Goal: Task Accomplishment & Management: Manage account settings

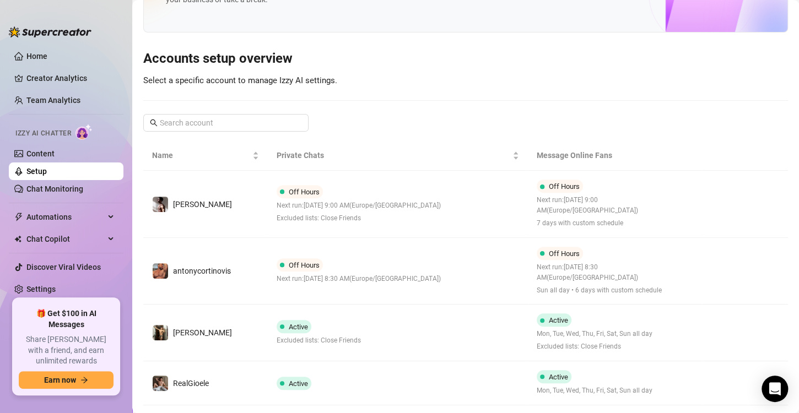
scroll to position [73, 0]
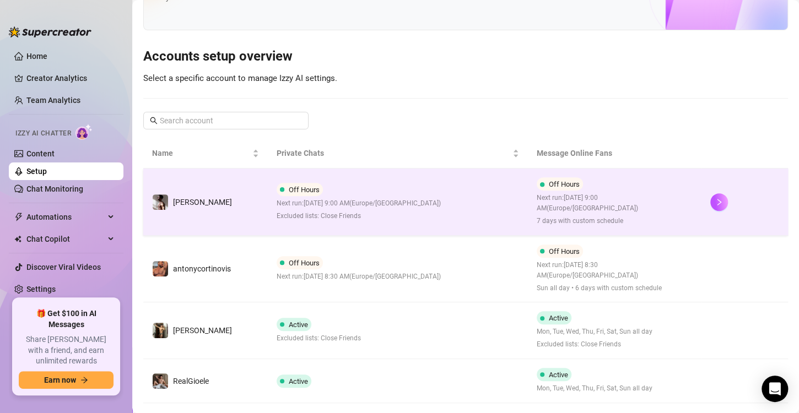
click at [494, 218] on td "Off Hours Next run: [DATE] 9:00 AM ( [GEOGRAPHIC_DATA]/[GEOGRAPHIC_DATA] ) Excl…" at bounding box center [398, 202] width 260 height 67
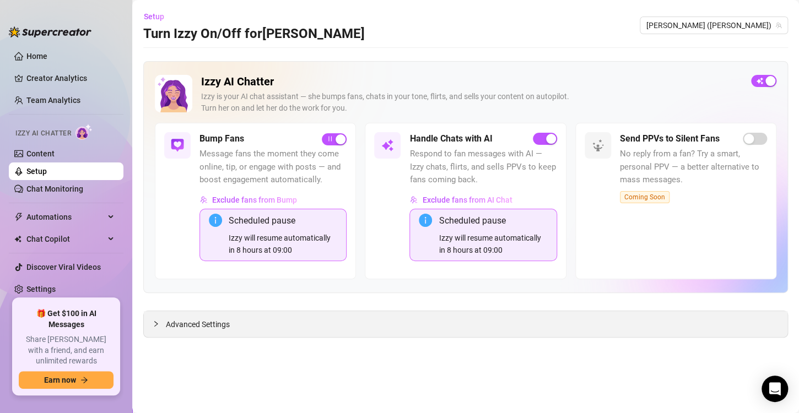
click at [212, 323] on span "Advanced Settings" at bounding box center [198, 325] width 64 height 12
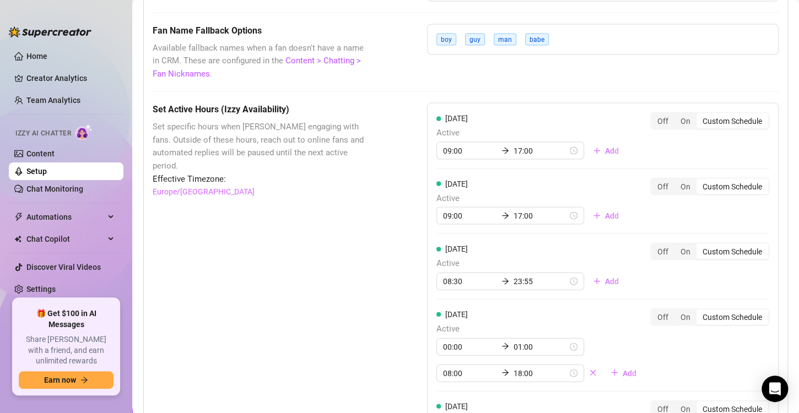
scroll to position [977, 0]
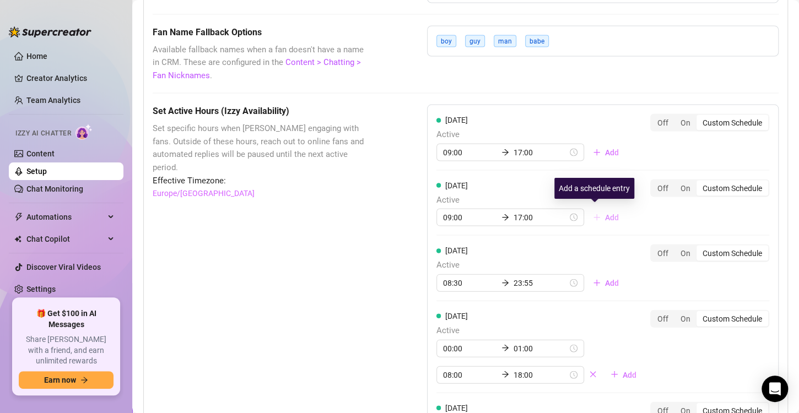
click at [608, 213] on span "Add" at bounding box center [612, 217] width 14 height 9
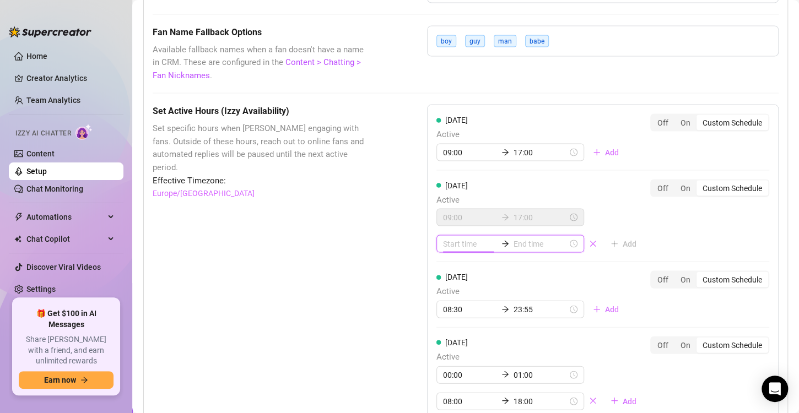
click at [467, 240] on input at bounding box center [470, 244] width 54 height 12
click at [482, 269] on div "00" at bounding box center [479, 269] width 26 height 15
click at [378, 232] on div "Set Active Hours (Izzy Availability) Set specific hours when Izzy engaging with…" at bounding box center [466, 403] width 626 height 599
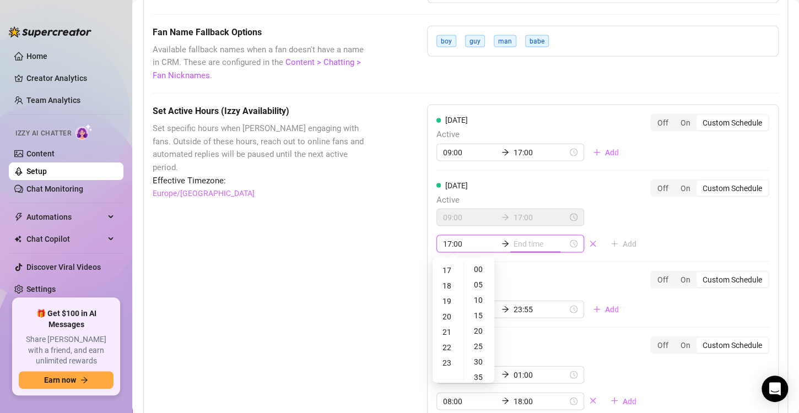
click at [467, 245] on input "17:00" at bounding box center [470, 244] width 54 height 12
click at [446, 267] on div "00" at bounding box center [448, 269] width 26 height 15
type input "17:00"
click at [514, 238] on input at bounding box center [541, 244] width 54 height 12
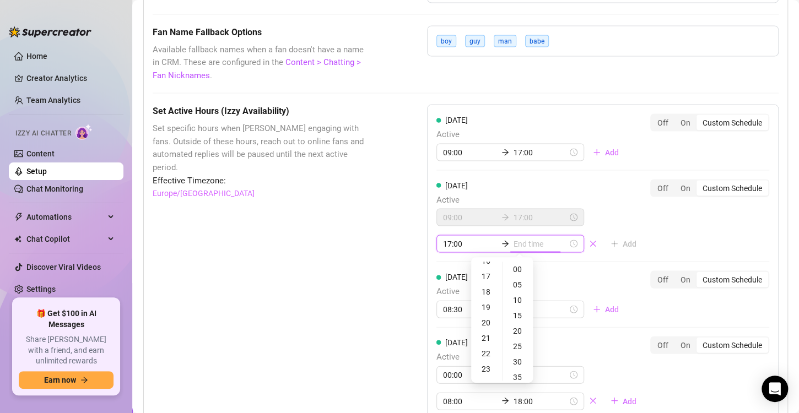
scroll to position [261, 0]
click at [481, 247] on div at bounding box center [511, 244] width 148 height 18
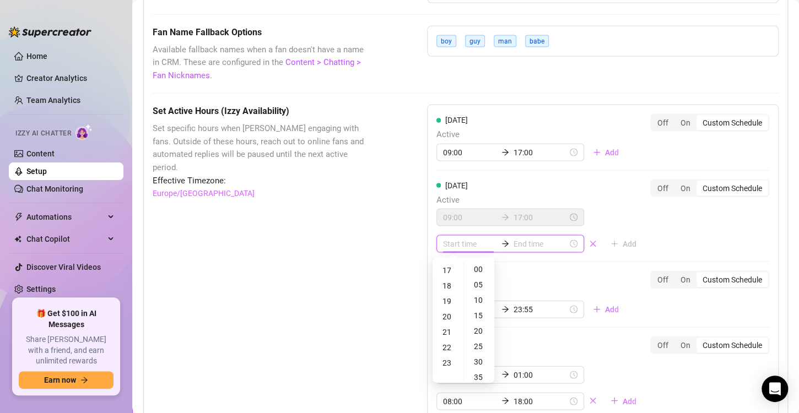
click at [454, 244] on input at bounding box center [470, 244] width 54 height 12
click at [516, 222] on div "09:00 17:00" at bounding box center [511, 217] width 148 height 18
click at [547, 241] on input at bounding box center [541, 244] width 54 height 12
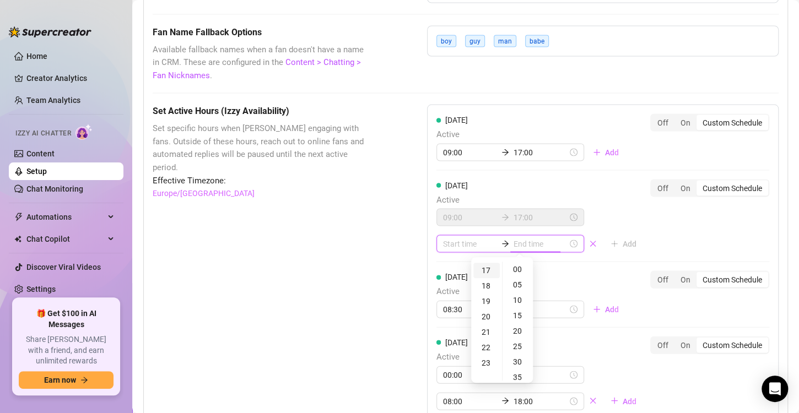
type input "17:05"
type input "17:00"
click at [484, 267] on div "17" at bounding box center [487, 270] width 26 height 15
click at [474, 247] on div "17:00" at bounding box center [511, 244] width 148 height 18
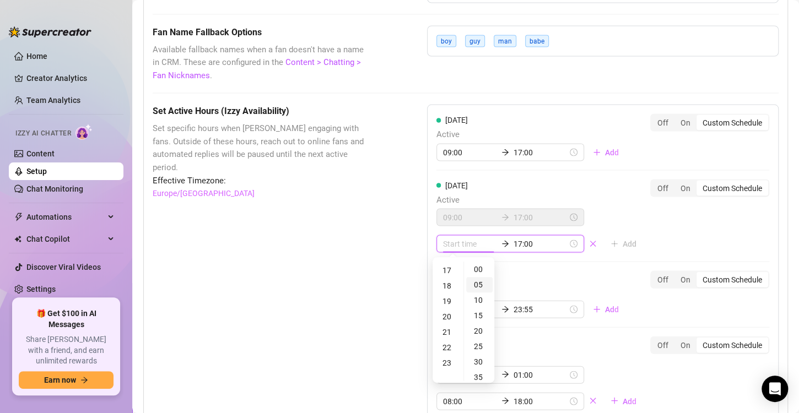
type input "17:05"
type input "00:00"
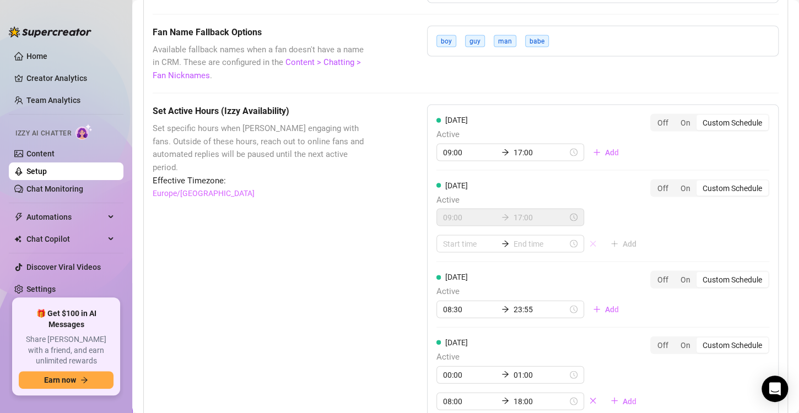
click at [584, 241] on button "button" at bounding box center [593, 244] width 18 height 18
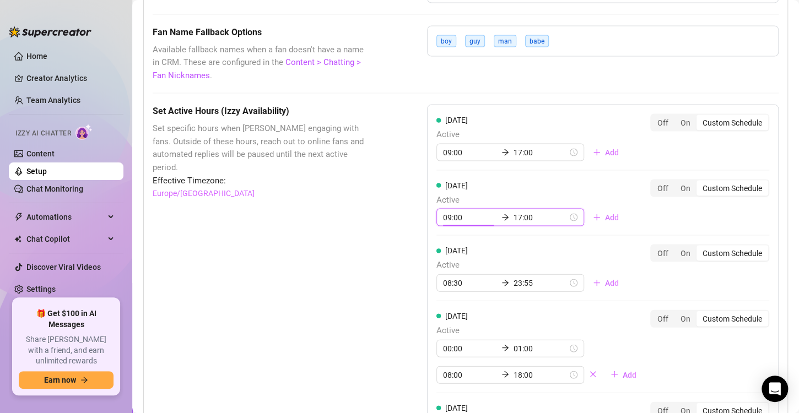
click at [450, 213] on input "09:00" at bounding box center [470, 217] width 54 height 12
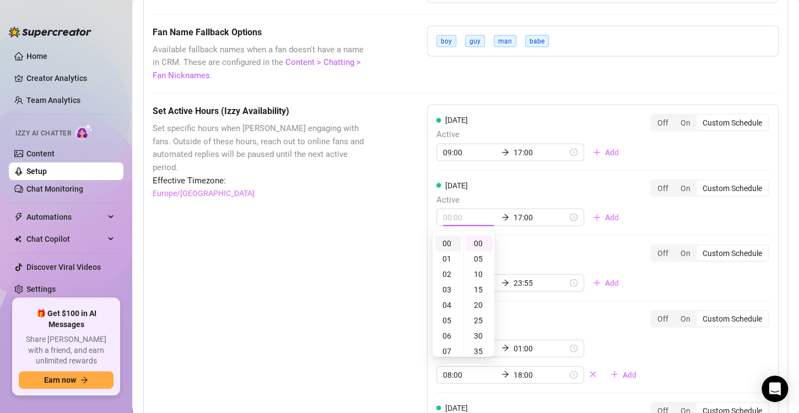
click at [450, 244] on div "00" at bounding box center [448, 243] width 26 height 15
click at [474, 242] on div "00" at bounding box center [479, 243] width 26 height 15
click at [530, 208] on div "00:00 17:00" at bounding box center [511, 217] width 148 height 18
click at [450, 264] on div "04" at bounding box center [448, 259] width 26 height 15
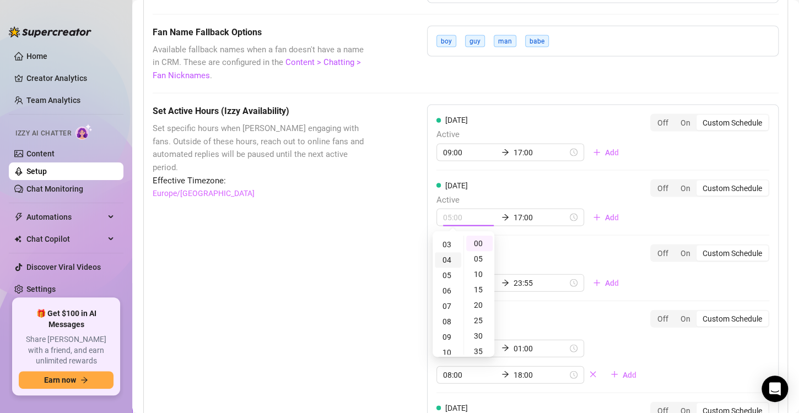
scroll to position [61, 0]
click at [478, 293] on div "30" at bounding box center [479, 289] width 26 height 15
click at [448, 245] on div "00" at bounding box center [448, 243] width 26 height 15
type input "00:30"
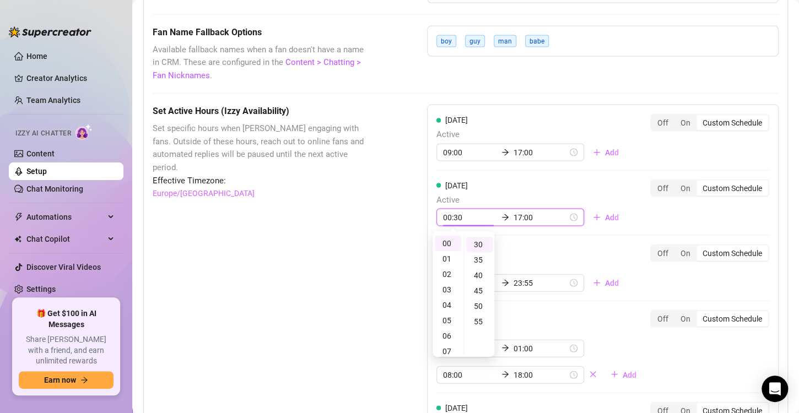
click at [524, 235] on div "[DATE] Active 09:00 17:00 Add Off On Custom Schedule [DATE] Active 00:30 17:00 …" at bounding box center [603, 351] width 352 height 494
click at [446, 304] on div "04" at bounding box center [448, 305] width 26 height 15
click at [480, 263] on div "30" at bounding box center [479, 265] width 26 height 15
type input "04:30"
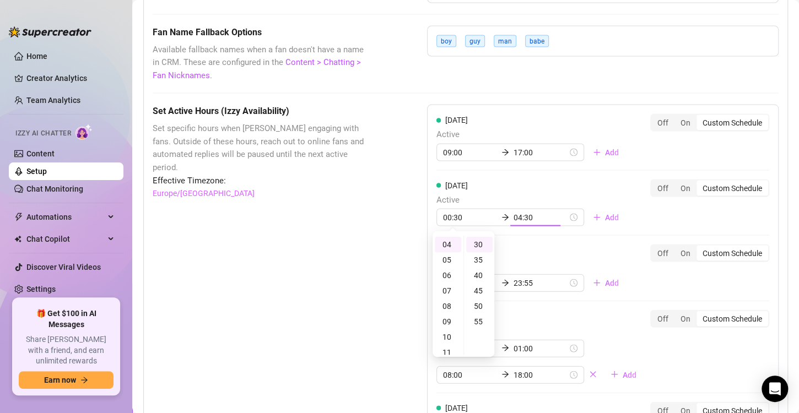
click at [387, 243] on div "Set Active Hours (Izzy Availability) Set specific hours when Izzy engaging with…" at bounding box center [466, 390] width 626 height 572
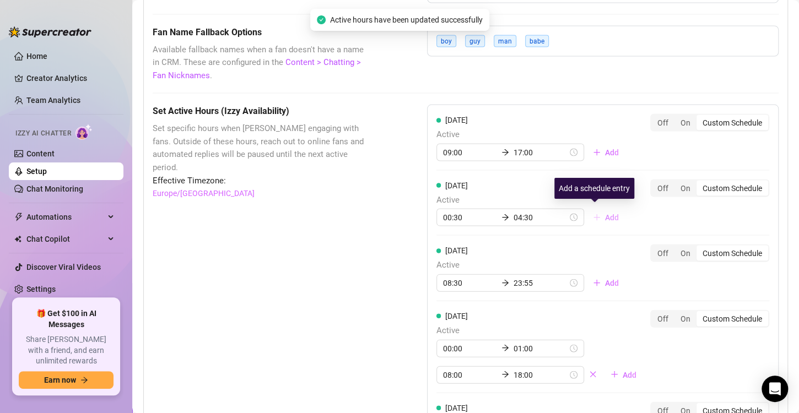
click at [605, 216] on span "Add" at bounding box center [612, 217] width 14 height 9
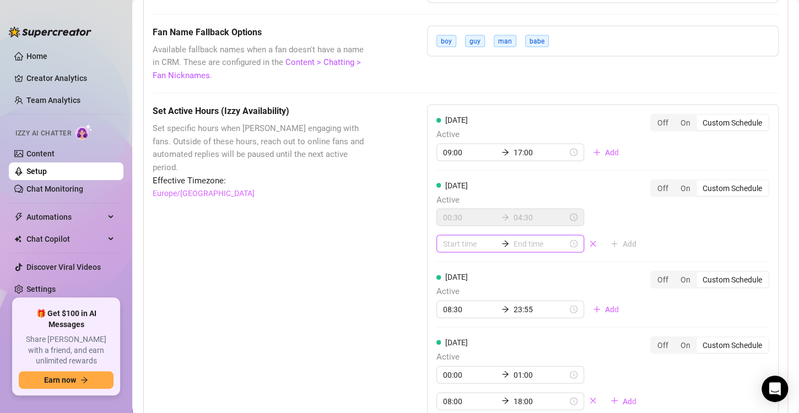
click at [475, 240] on input at bounding box center [470, 244] width 54 height 12
type input "00:00"
click at [451, 333] on div "09" at bounding box center [448, 335] width 26 height 15
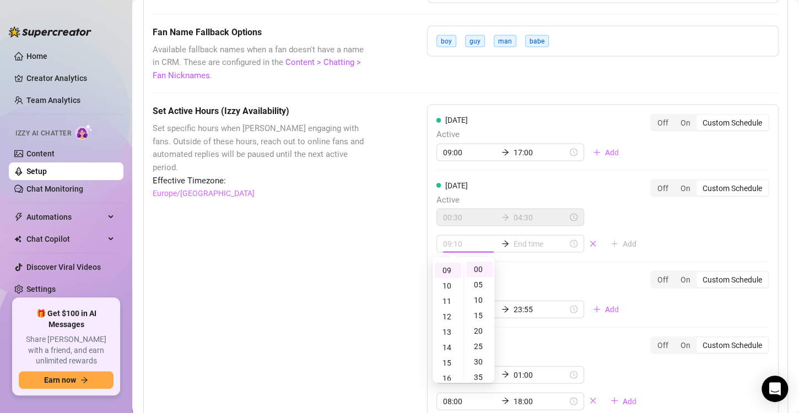
type input "09:00"
click at [515, 243] on input at bounding box center [541, 244] width 54 height 12
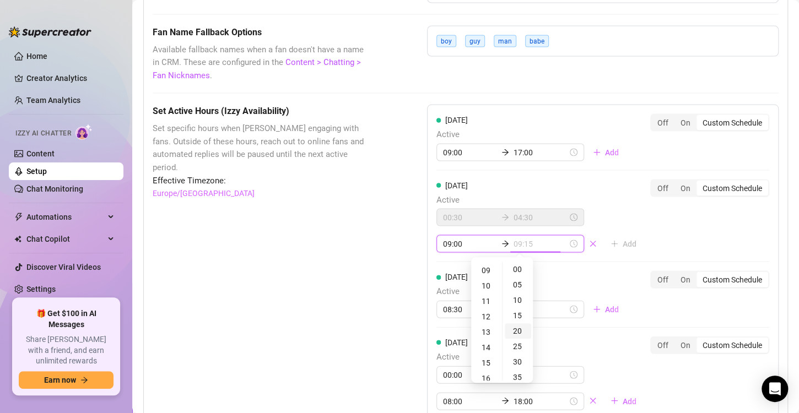
type input "09:20"
click at [487, 353] on div "18" at bounding box center [487, 355] width 26 height 15
type input "18:00"
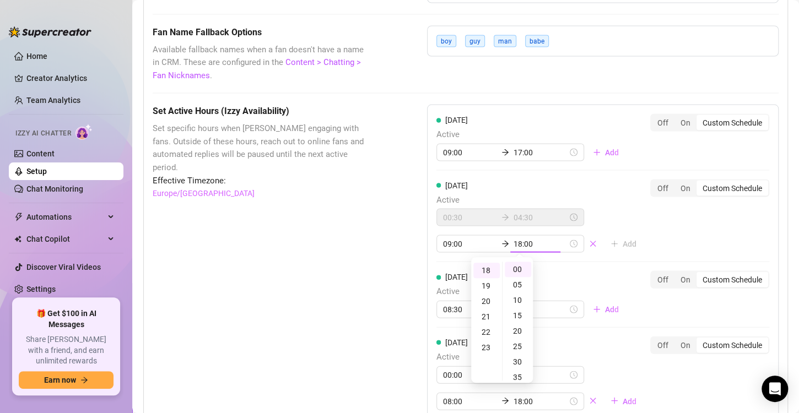
click at [357, 292] on div "Set Active Hours (Izzy Availability) Set specific hours when Izzy engaging with…" at bounding box center [262, 403] width 219 height 599
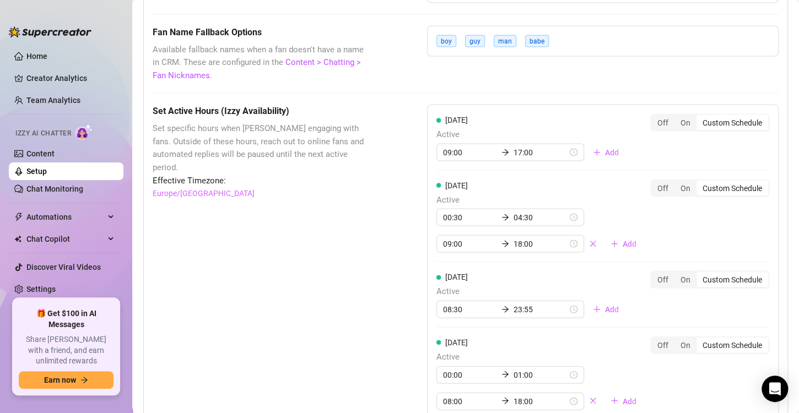
click at [44, 169] on link "Setup" at bounding box center [36, 171] width 20 height 9
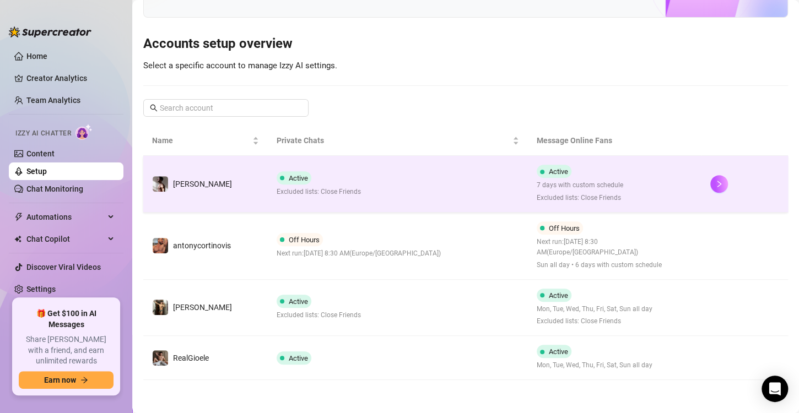
scroll to position [84, 0]
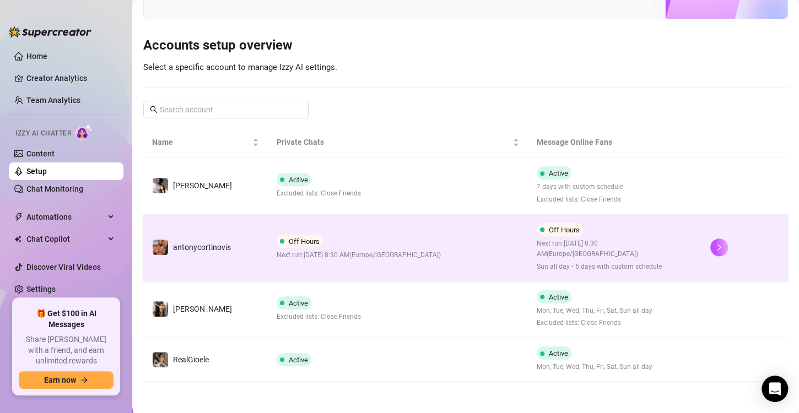
click at [285, 245] on span "Off Hours" at bounding box center [300, 241] width 46 height 13
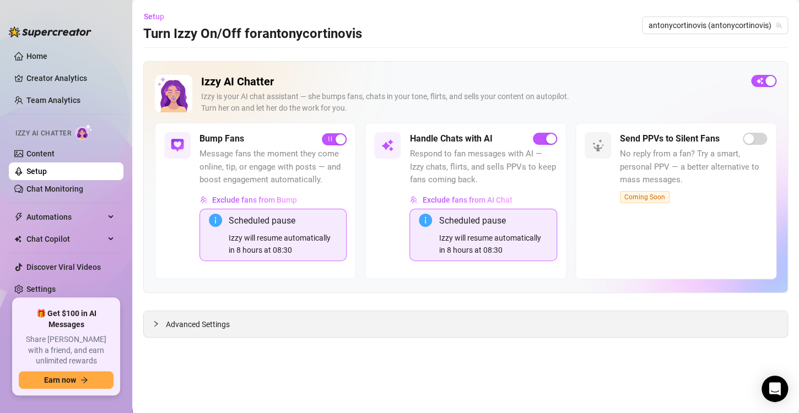
click at [176, 320] on span "Advanced Settings" at bounding box center [198, 325] width 64 height 12
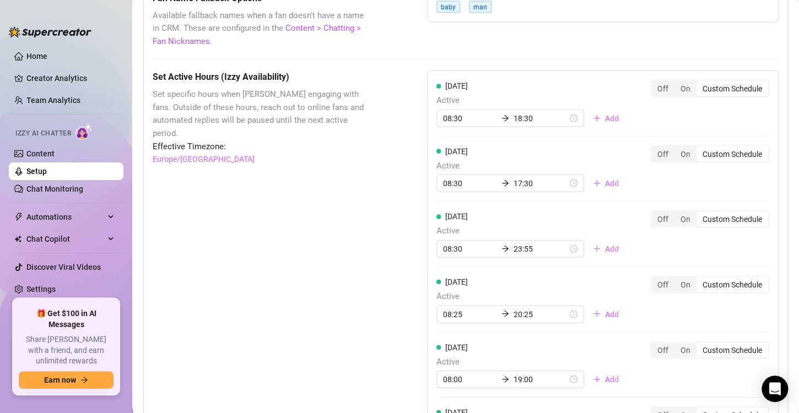
scroll to position [1012, 0]
click at [485, 180] on input "08:30" at bounding box center [470, 182] width 54 height 12
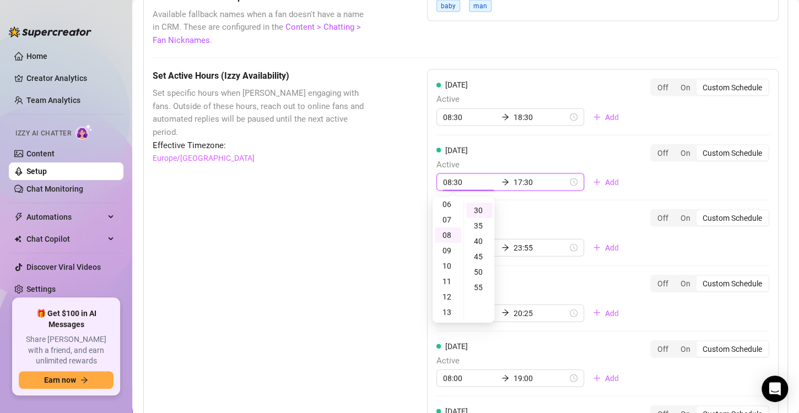
scroll to position [0, 0]
click at [447, 208] on div "00" at bounding box center [448, 209] width 26 height 15
type input "00:30"
click at [480, 212] on div "30" at bounding box center [479, 210] width 26 height 15
click at [523, 183] on input "17:30" at bounding box center [541, 182] width 54 height 12
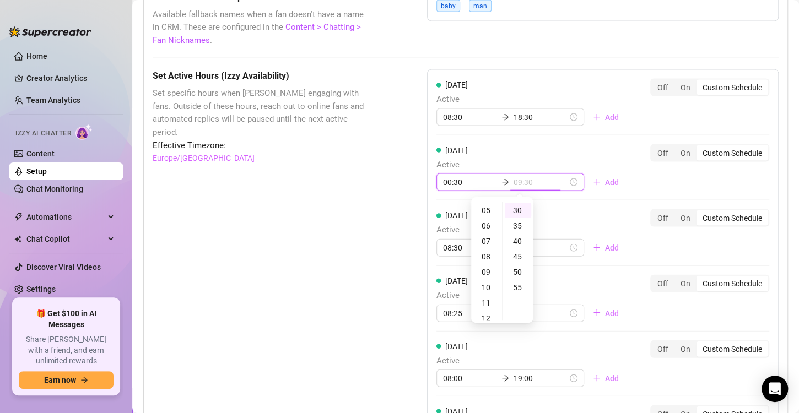
scroll to position [74, 0]
type input "04:30"
click at [485, 215] on div "04" at bounding box center [487, 220] width 26 height 15
click at [400, 195] on div "Set Active Hours (Izzy Availability) Set specific hours when Izzy engaging with…" at bounding box center [466, 338] width 626 height 538
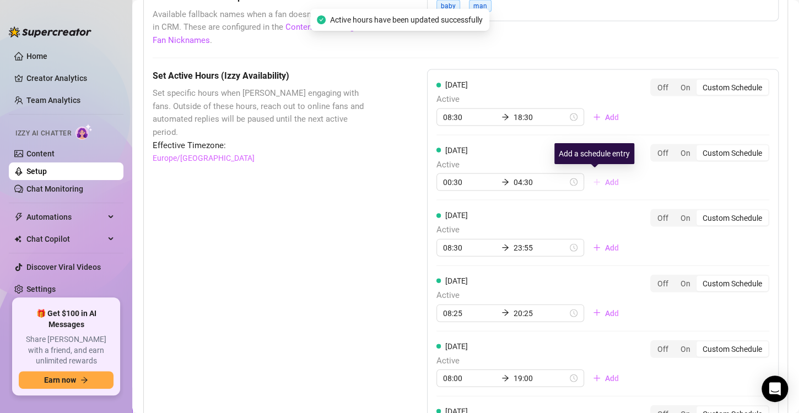
click at [605, 184] on span "Add" at bounding box center [612, 182] width 14 height 9
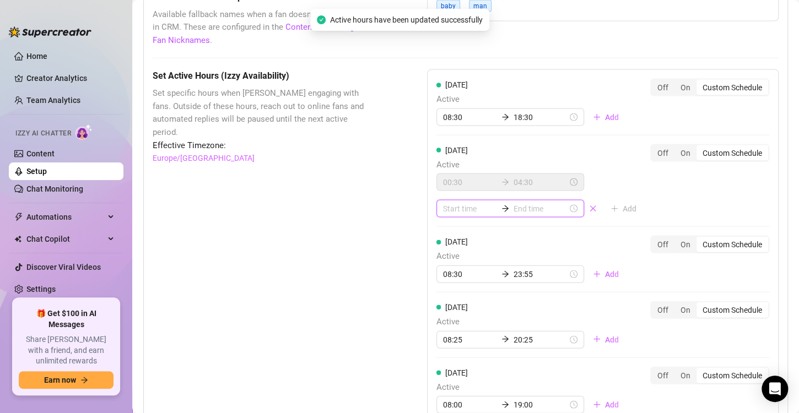
click at [459, 203] on input at bounding box center [470, 209] width 54 height 12
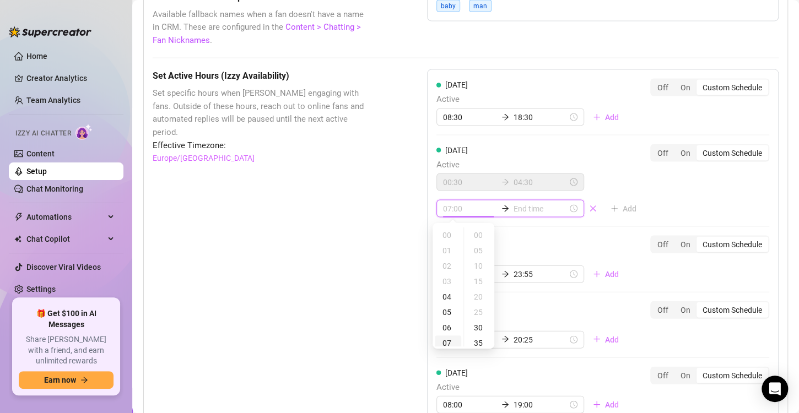
scroll to position [15, 0]
click at [447, 340] on div "08" at bounding box center [448, 343] width 26 height 15
click at [479, 326] on div "30" at bounding box center [479, 327] width 26 height 15
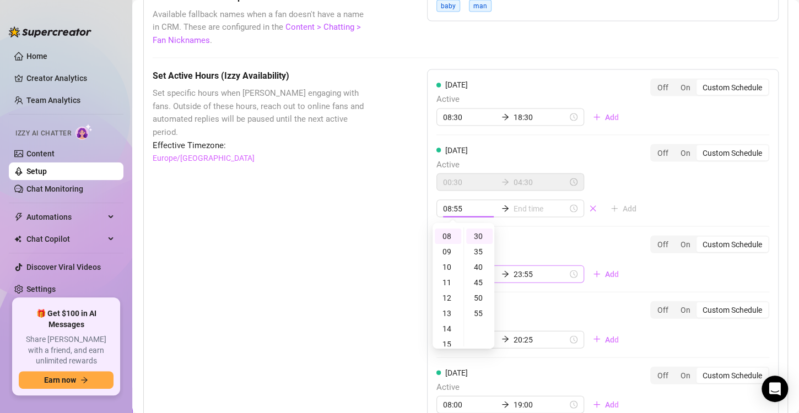
type input "08:30"
click at [522, 217] on div "[DATE] Active 00:30 04:30 08:30 Add Off On Custom Schedule" at bounding box center [603, 185] width 333 height 83
type input "08:40"
type input "16:30"
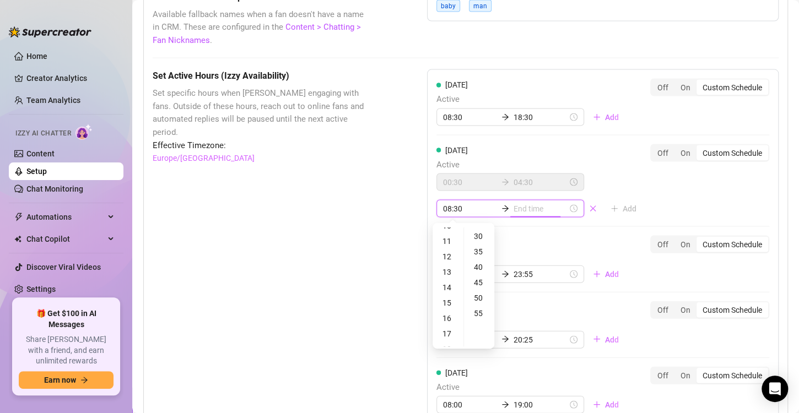
type input "18:30"
click at [449, 337] on div "17" at bounding box center [448, 333] width 26 height 15
type input "17:30"
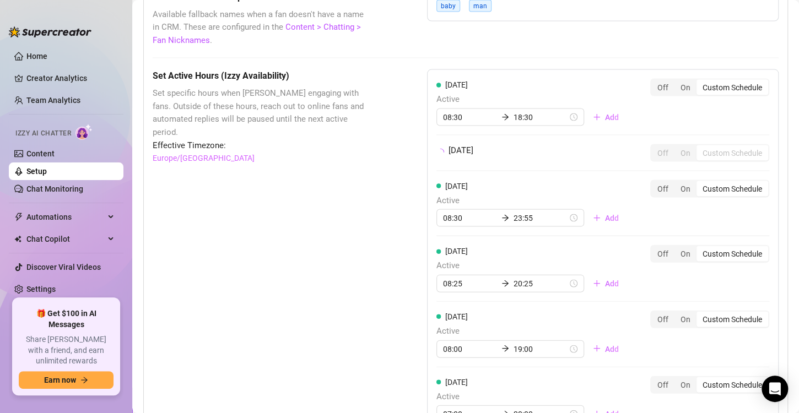
click at [391, 265] on div "Set Active Hours (Izzy Availability) Set specific hours when Izzy engaging with…" at bounding box center [466, 323] width 626 height 509
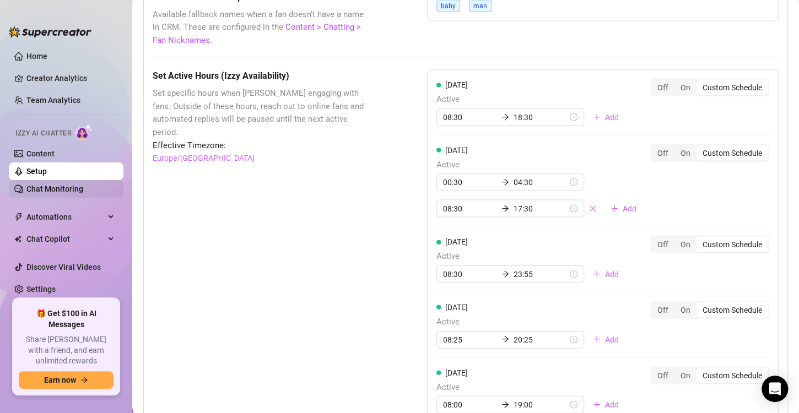
click at [58, 190] on link "Chat Monitoring" at bounding box center [54, 189] width 57 height 9
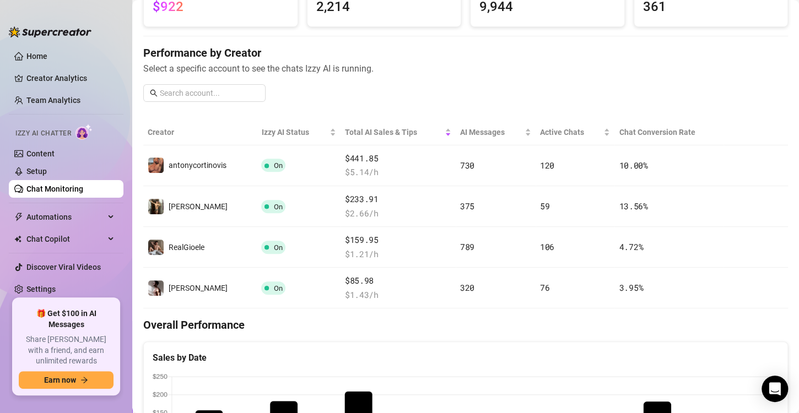
scroll to position [105, 0]
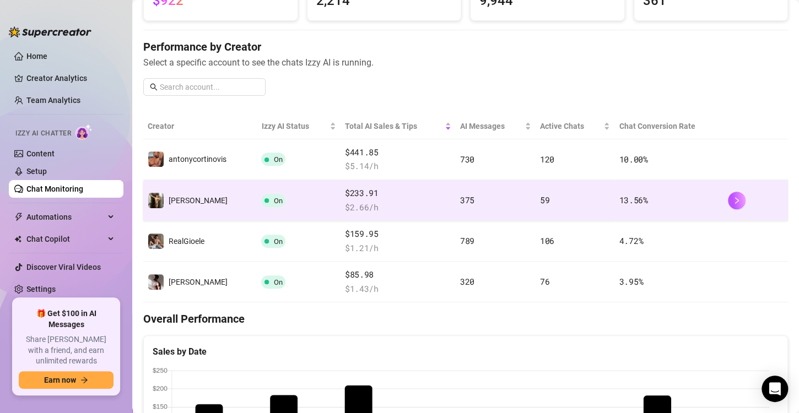
click at [259, 203] on td "On" at bounding box center [298, 200] width 83 height 41
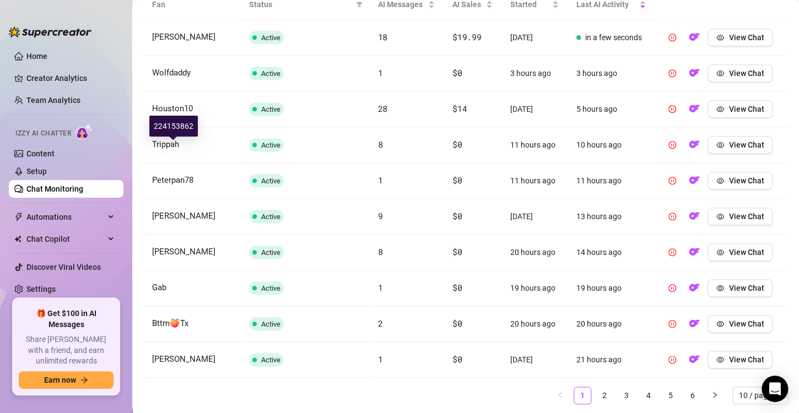
scroll to position [451, 0]
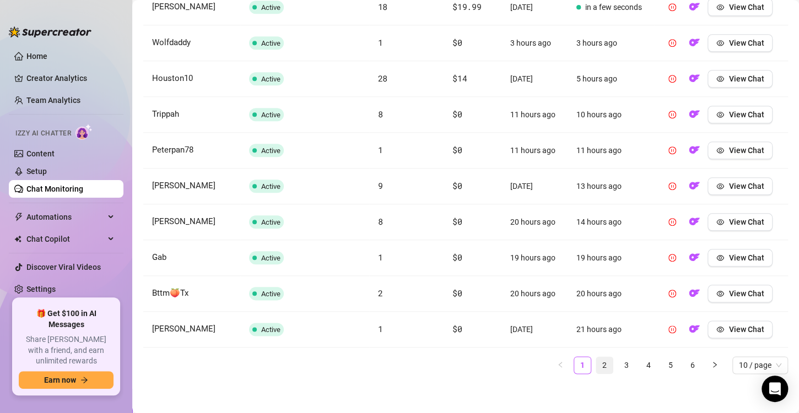
click at [598, 364] on link "2" at bounding box center [604, 365] width 17 height 17
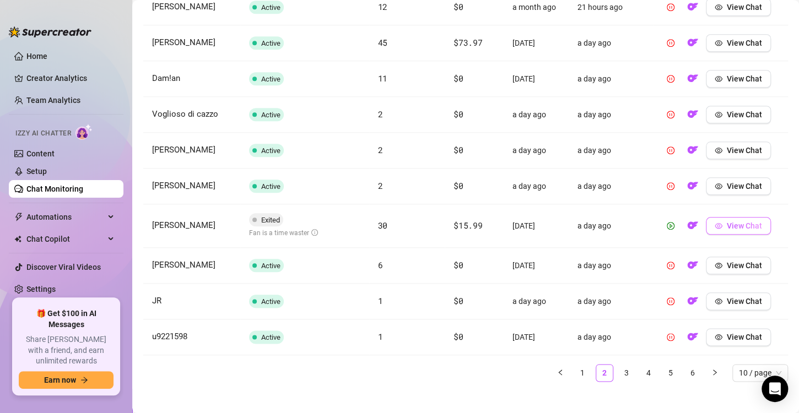
click at [735, 223] on span "View Chat" at bounding box center [744, 226] width 35 height 9
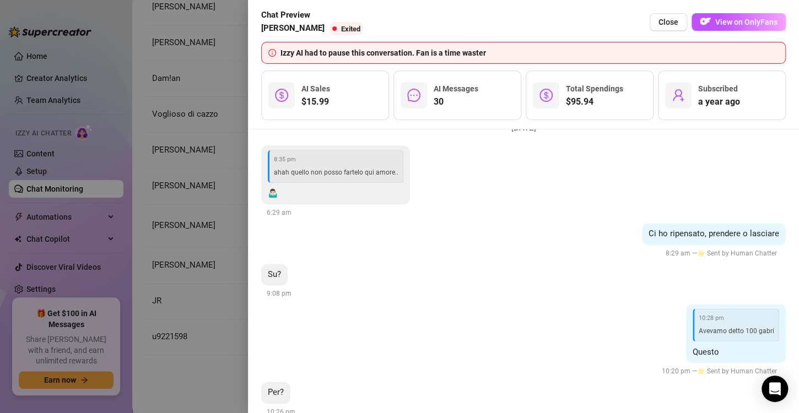
scroll to position [4721, 0]
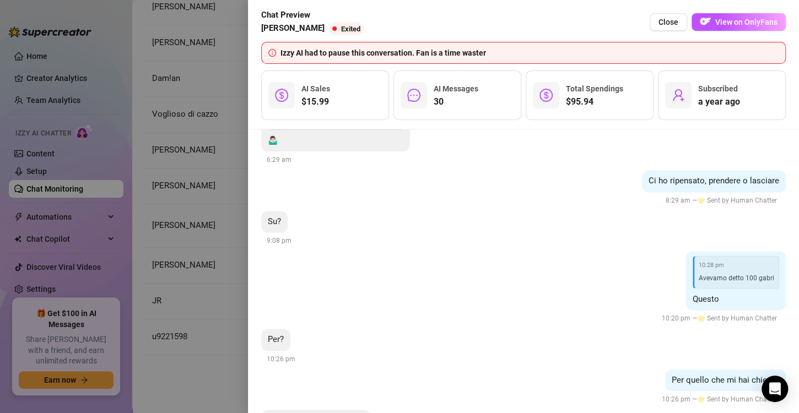
click at [219, 147] on div at bounding box center [399, 206] width 799 height 413
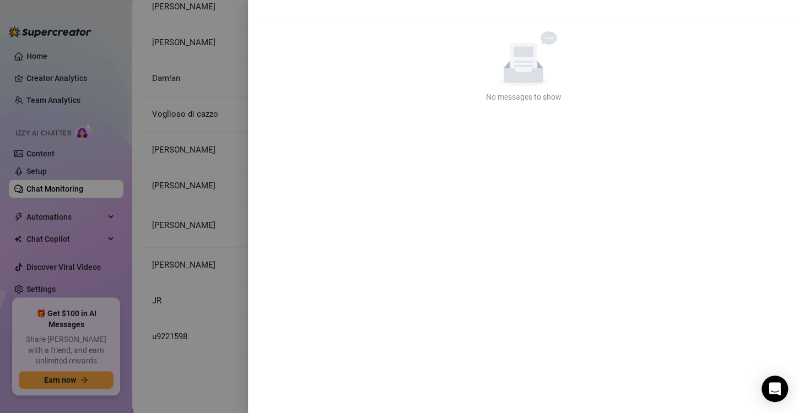
scroll to position [0, 0]
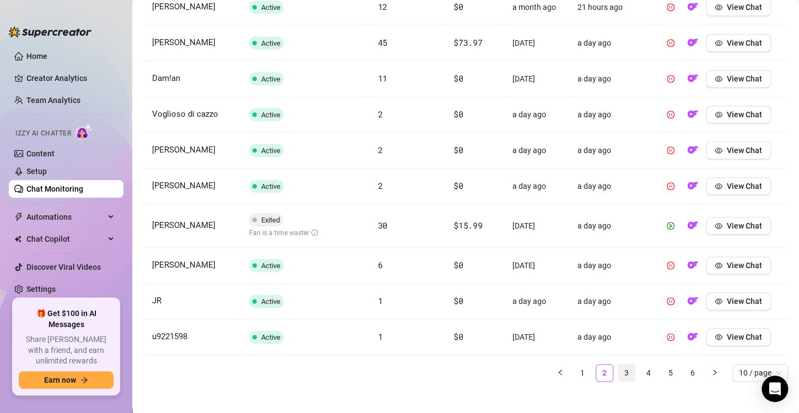
click at [623, 374] on link "3" at bounding box center [627, 373] width 17 height 17
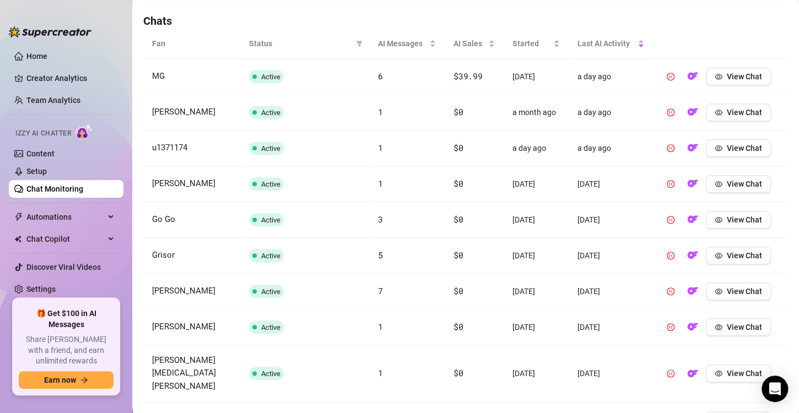
scroll to position [451, 0]
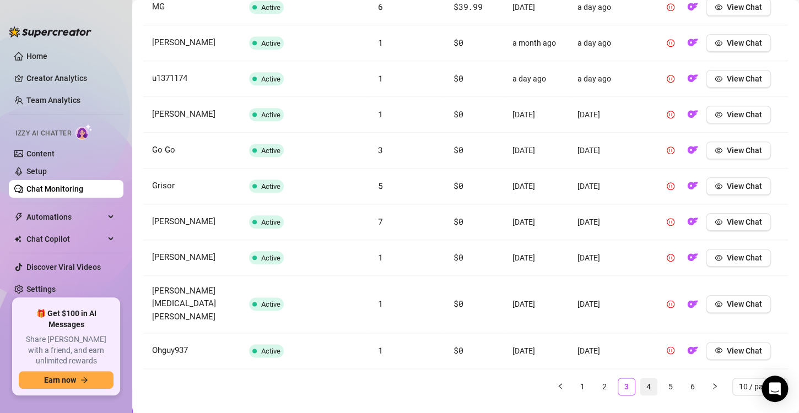
click at [642, 379] on link "4" at bounding box center [649, 387] width 17 height 17
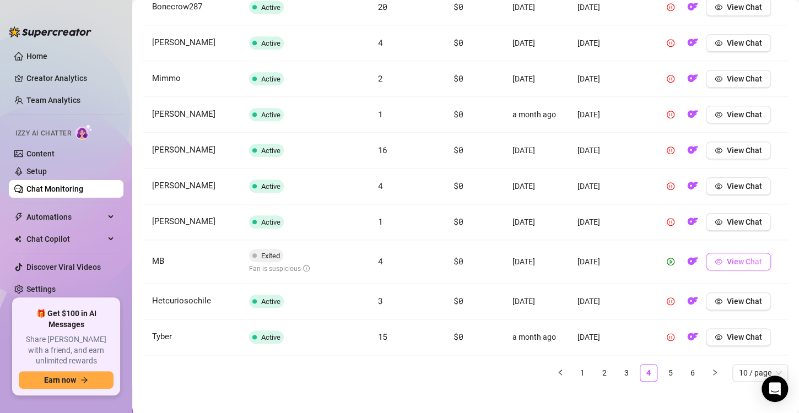
click at [724, 267] on button "View Chat" at bounding box center [738, 262] width 65 height 18
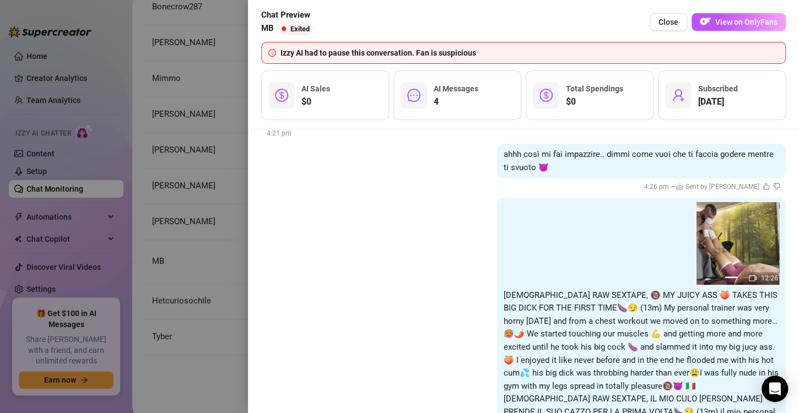
scroll to position [120, 0]
click at [182, 248] on div at bounding box center [399, 206] width 799 height 413
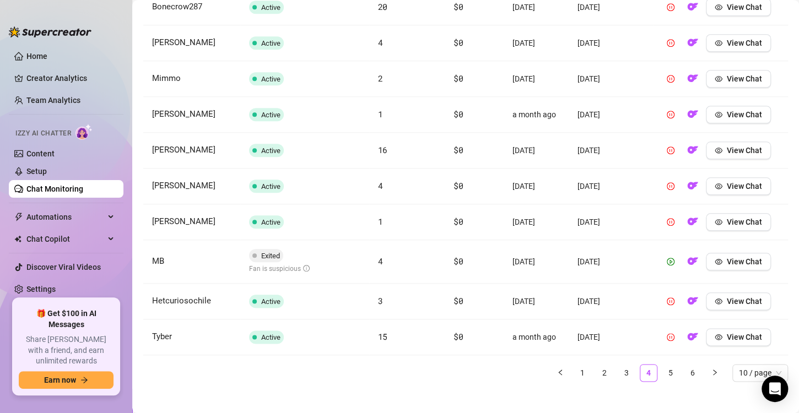
scroll to position [459, 0]
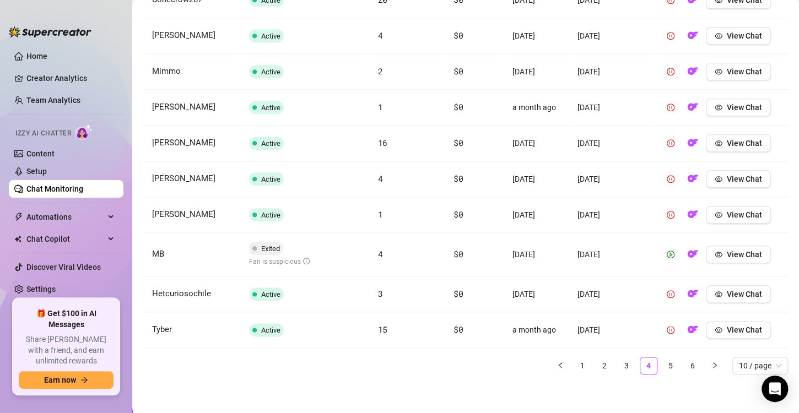
click at [33, 187] on link "Chat Monitoring" at bounding box center [54, 189] width 57 height 9
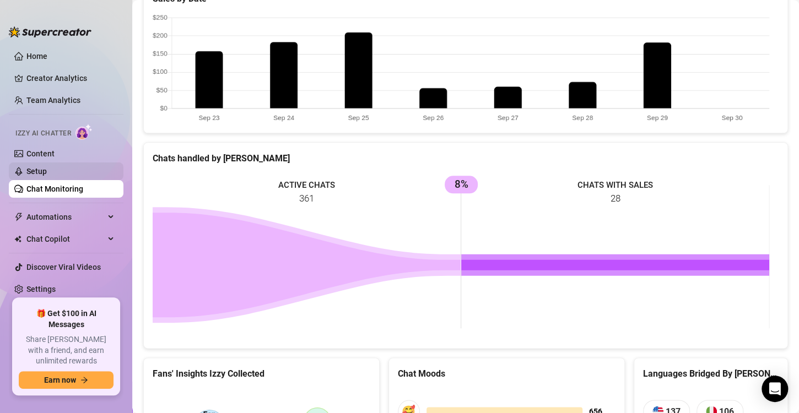
click at [26, 170] on link "Setup" at bounding box center [36, 171] width 20 height 9
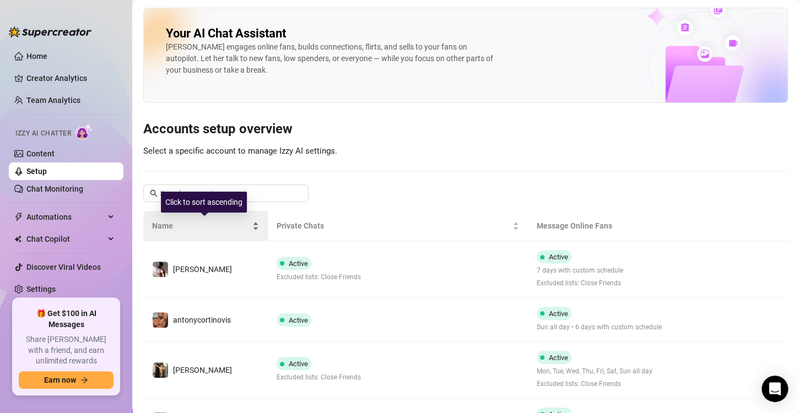
scroll to position [61, 0]
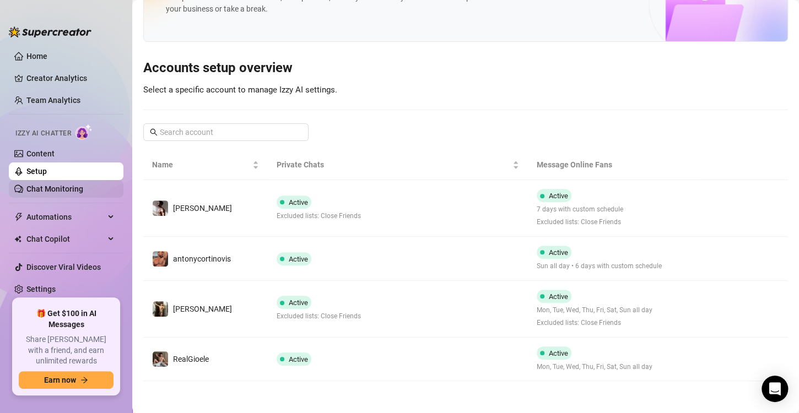
click at [61, 185] on link "Chat Monitoring" at bounding box center [54, 189] width 57 height 9
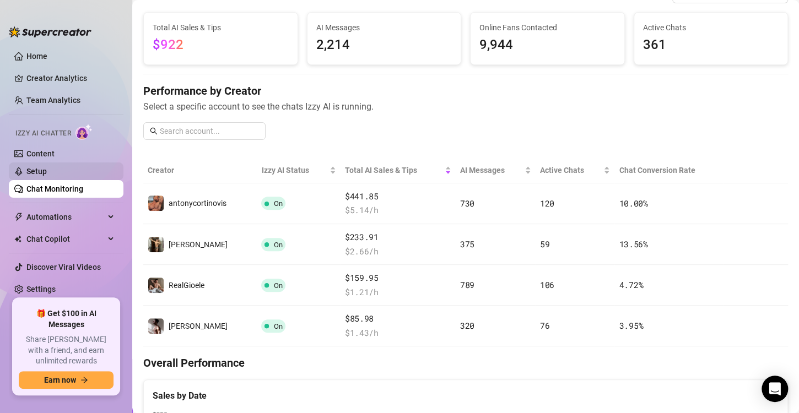
click at [47, 169] on link "Setup" at bounding box center [36, 171] width 20 height 9
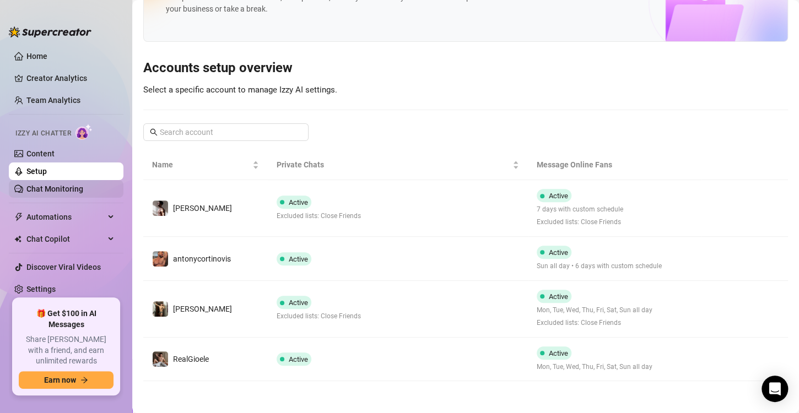
click at [83, 192] on link "Chat Monitoring" at bounding box center [54, 189] width 57 height 9
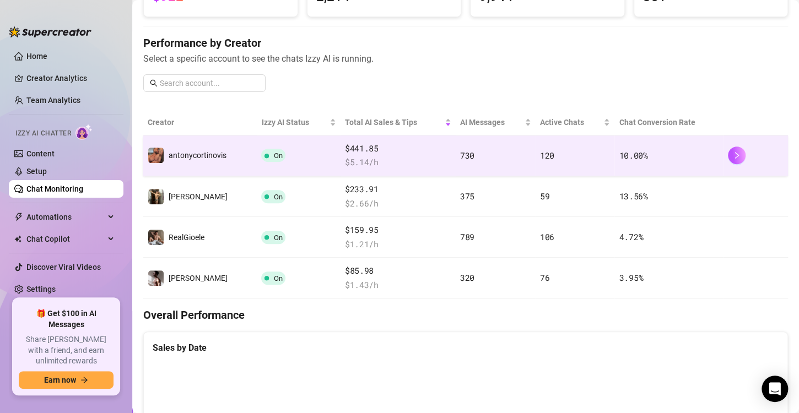
scroll to position [125, 0]
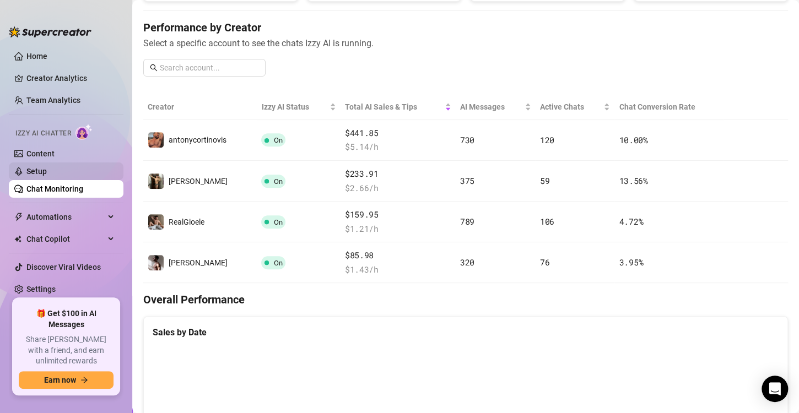
click at [33, 170] on link "Setup" at bounding box center [36, 171] width 20 height 9
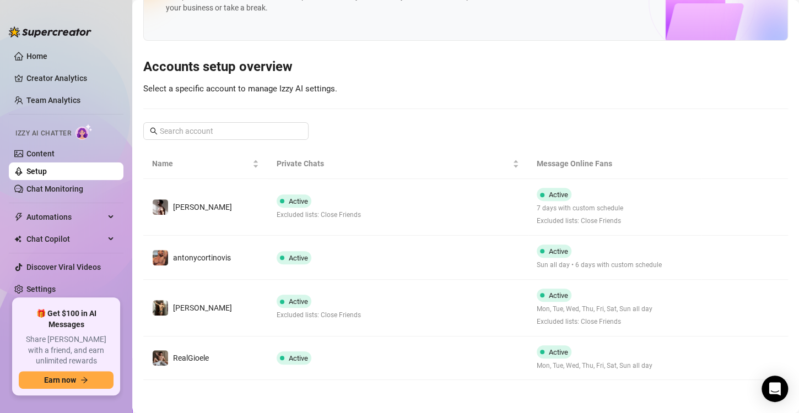
scroll to position [61, 0]
click at [55, 158] on link "Content" at bounding box center [40, 153] width 28 height 9
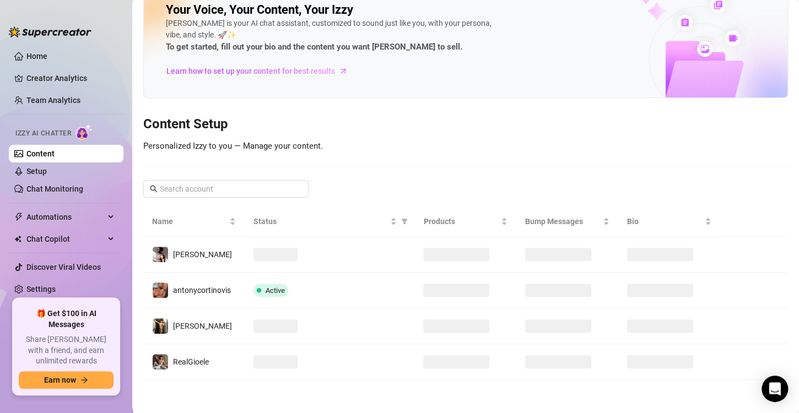
scroll to position [22, 0]
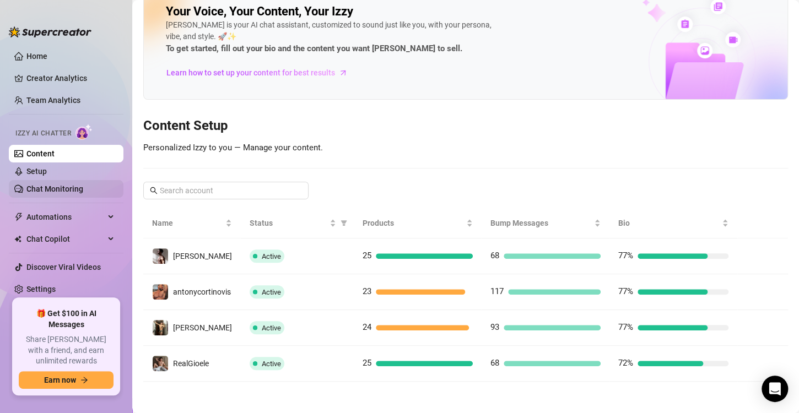
click at [47, 189] on link "Chat Monitoring" at bounding box center [54, 189] width 57 height 9
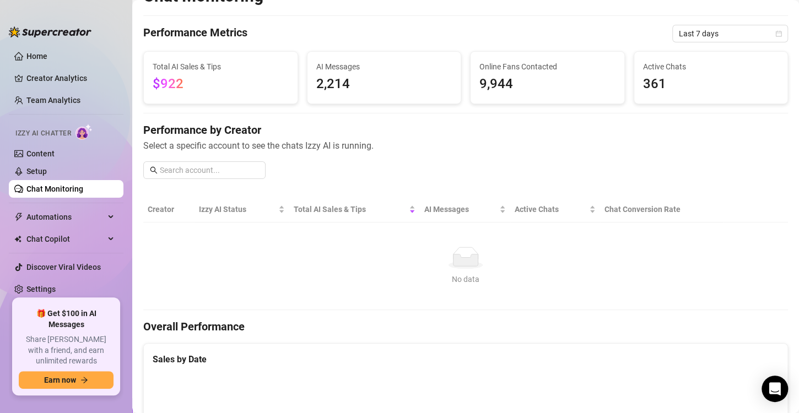
scroll to position [125, 0]
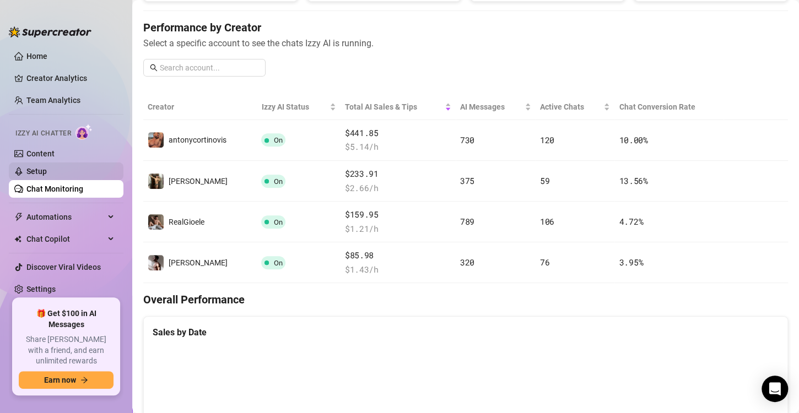
click at [39, 170] on link "Setup" at bounding box center [36, 171] width 20 height 9
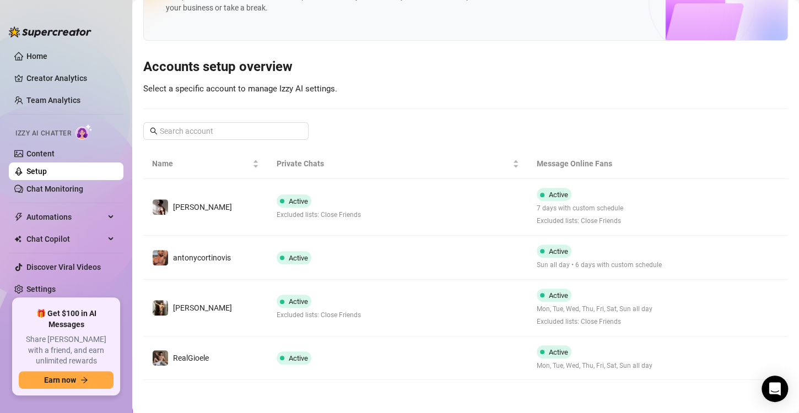
scroll to position [61, 0]
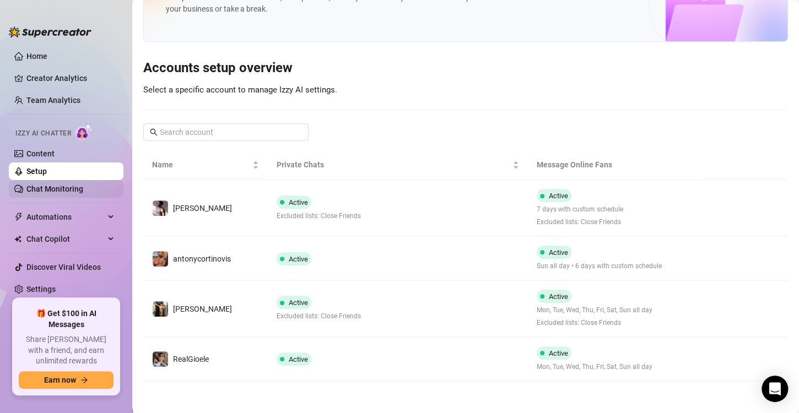
click at [45, 186] on link "Chat Monitoring" at bounding box center [54, 189] width 57 height 9
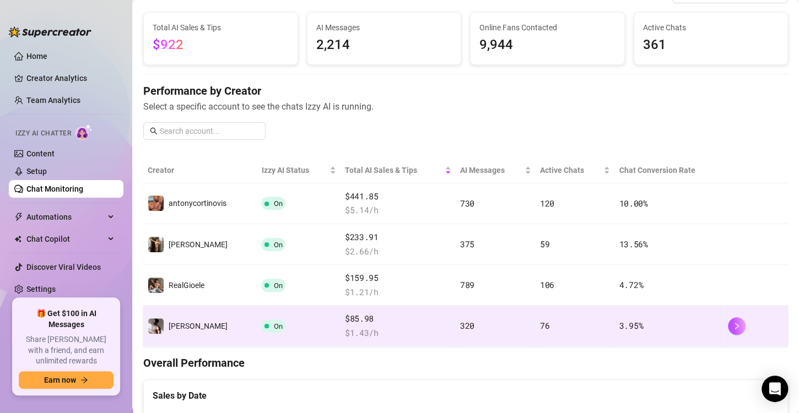
scroll to position [125, 0]
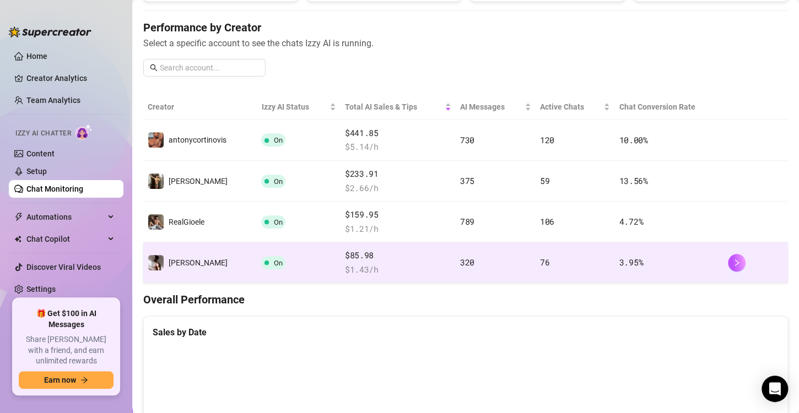
click at [230, 258] on td "[PERSON_NAME]" at bounding box center [200, 263] width 114 height 41
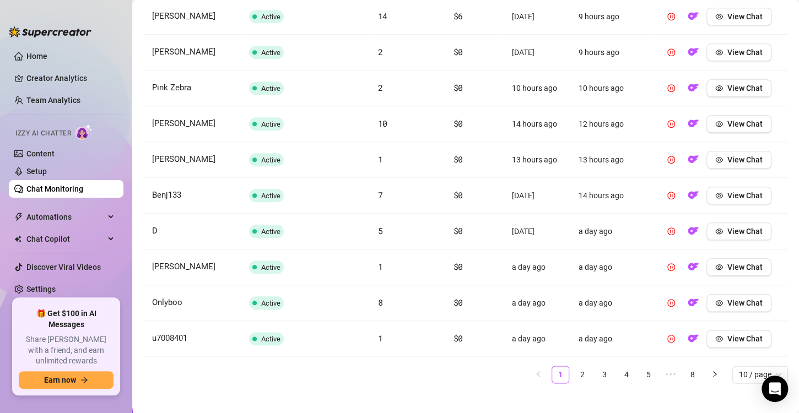
scroll to position [451, 0]
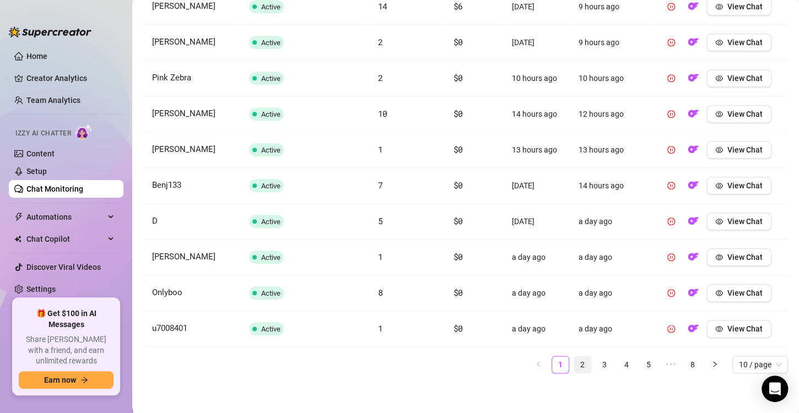
click at [574, 365] on link "2" at bounding box center [582, 365] width 17 height 17
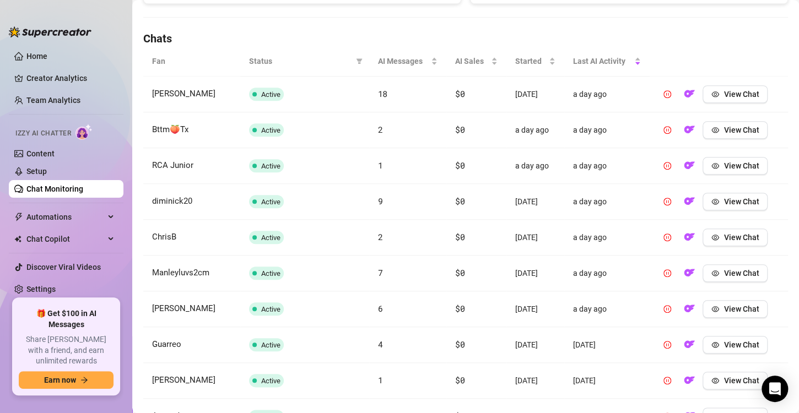
scroll to position [426, 0]
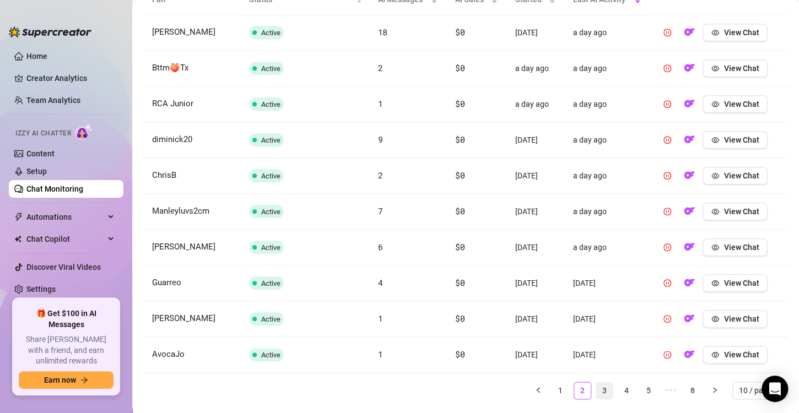
click at [596, 384] on link "3" at bounding box center [604, 391] width 17 height 17
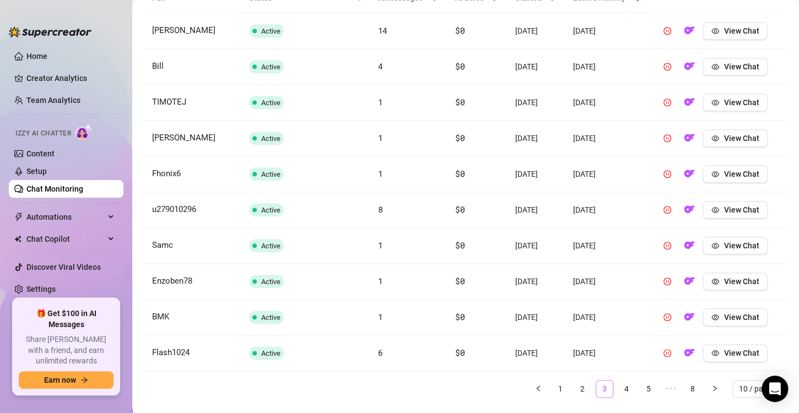
scroll to position [432, 0]
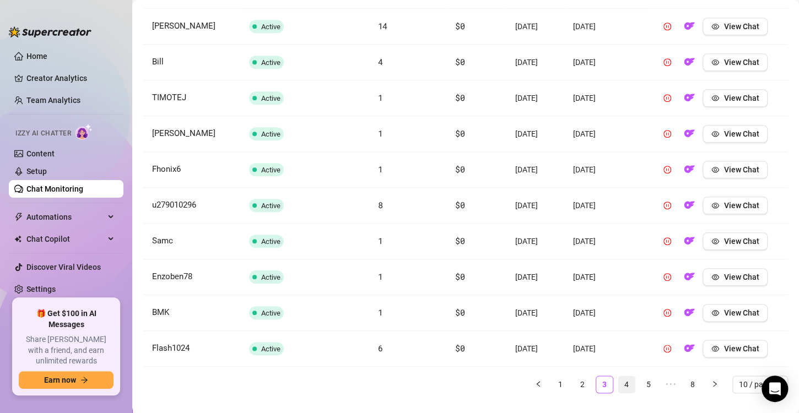
click at [620, 388] on link "4" at bounding box center [627, 385] width 17 height 17
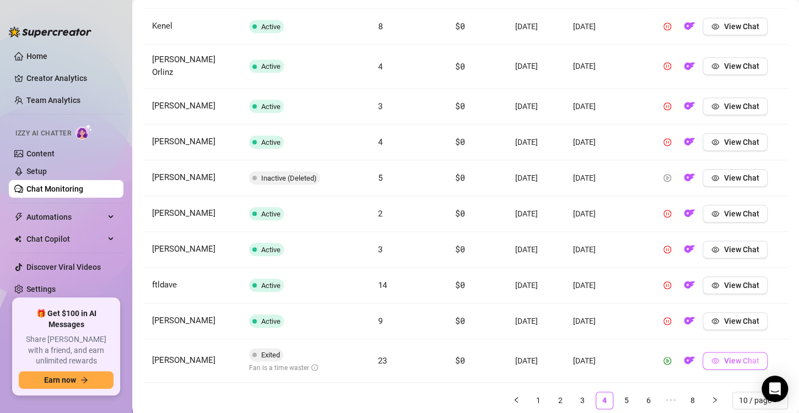
click at [740, 356] on button "View Chat" at bounding box center [735, 361] width 65 height 18
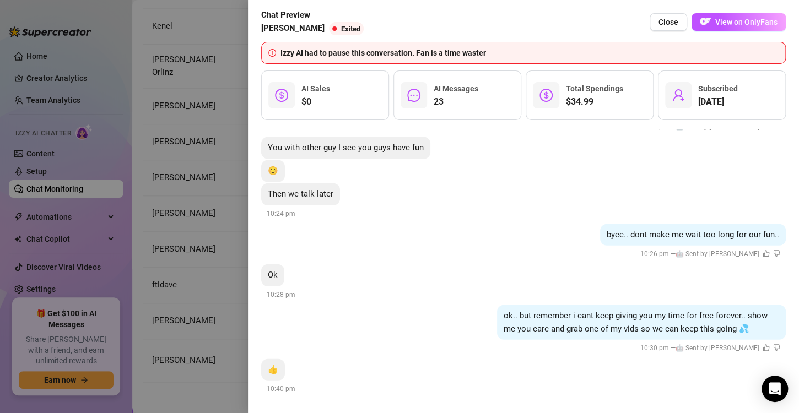
scroll to position [3211, 0]
click at [167, 205] on div at bounding box center [399, 206] width 799 height 413
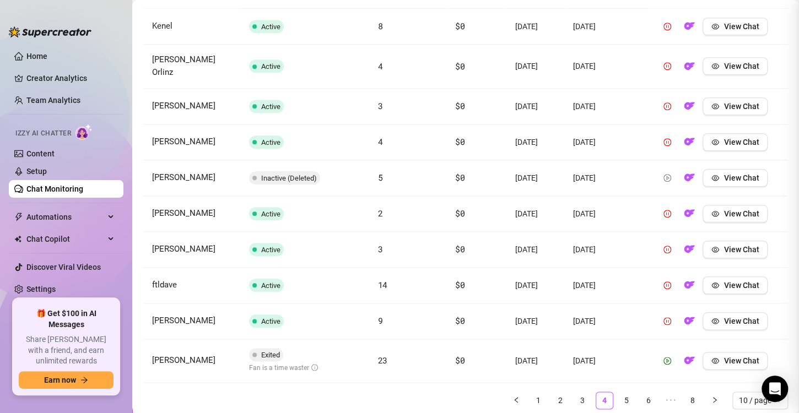
scroll to position [0, 0]
click at [743, 174] on span "View Chat" at bounding box center [741, 178] width 35 height 9
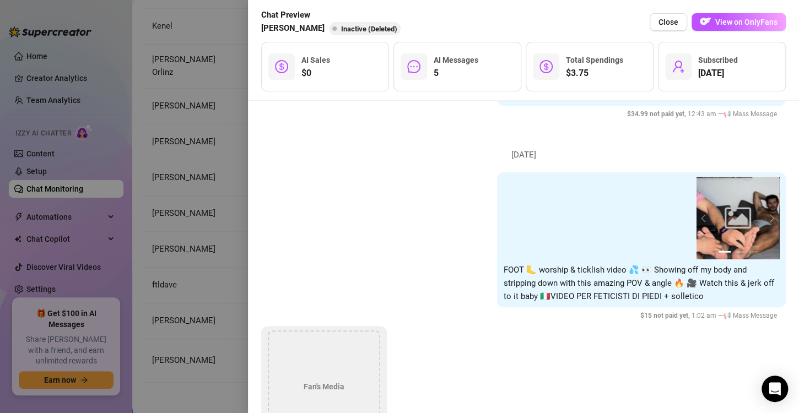
scroll to position [1619, 0]
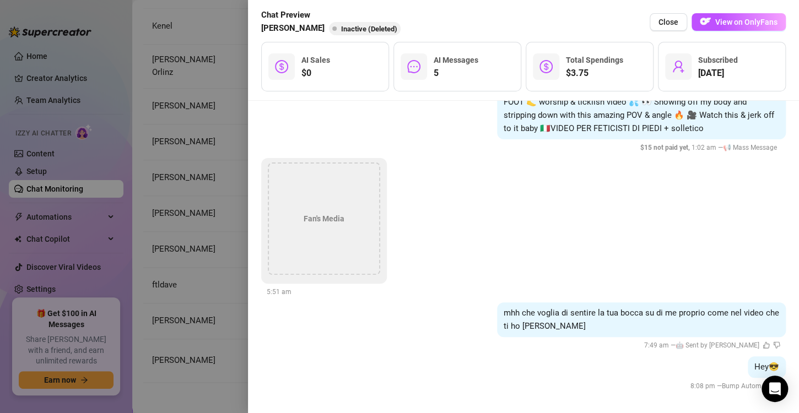
click at [238, 226] on div at bounding box center [399, 206] width 799 height 413
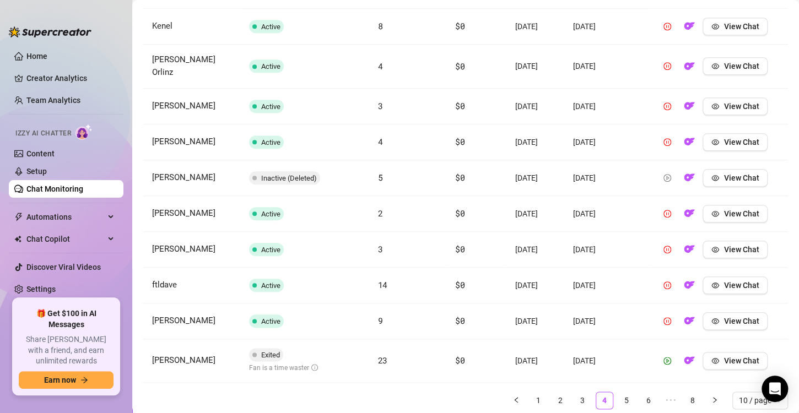
scroll to position [459, 0]
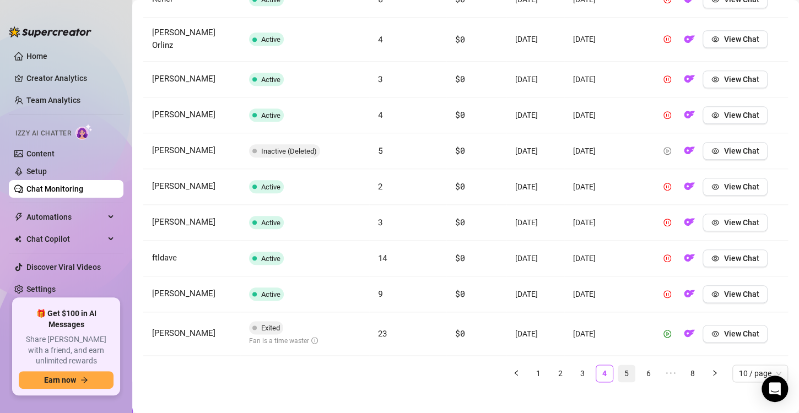
click at [619, 366] on link "5" at bounding box center [627, 373] width 17 height 17
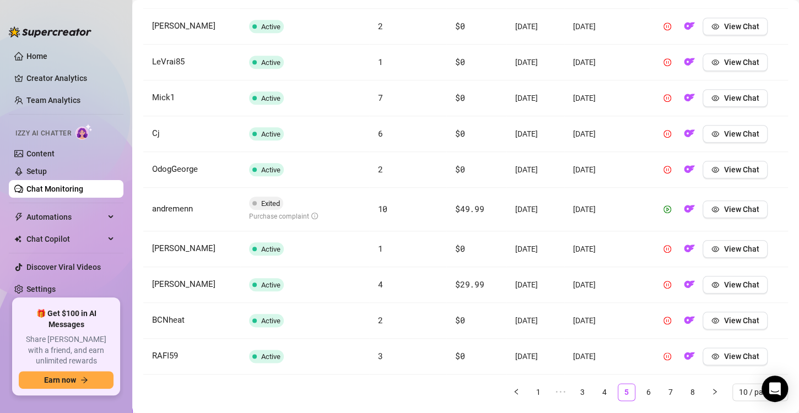
scroll to position [441, 0]
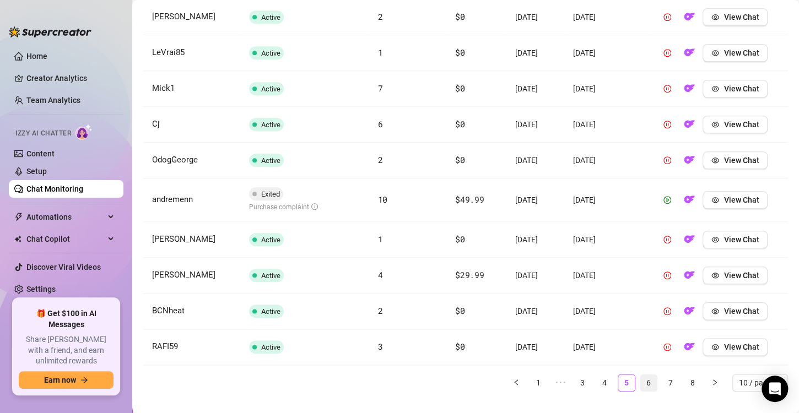
click at [641, 379] on link "6" at bounding box center [649, 383] width 17 height 17
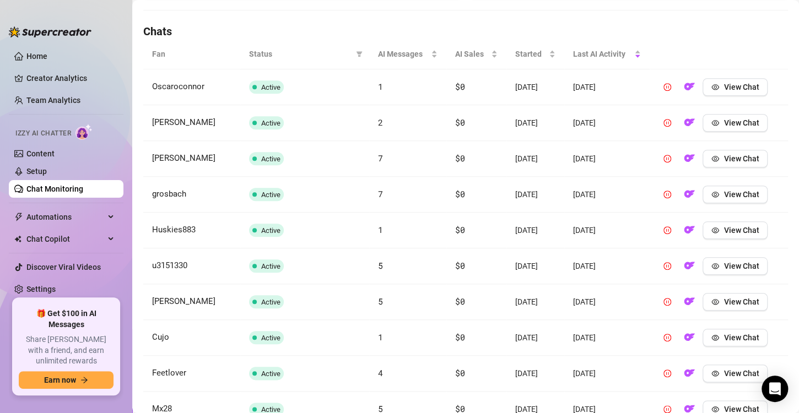
scroll to position [451, 0]
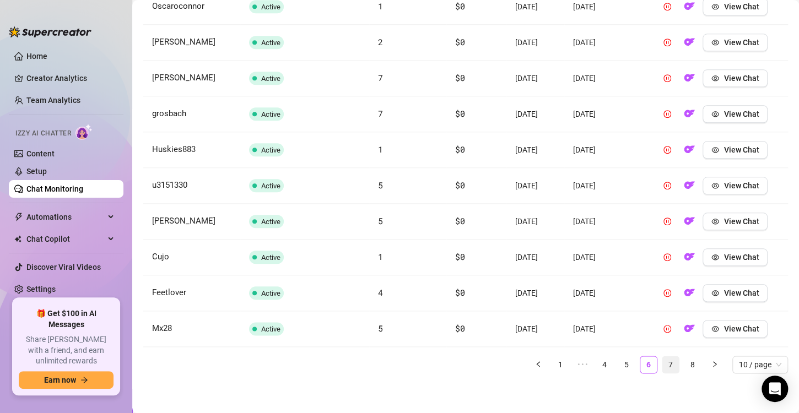
click at [663, 365] on link "7" at bounding box center [671, 365] width 17 height 17
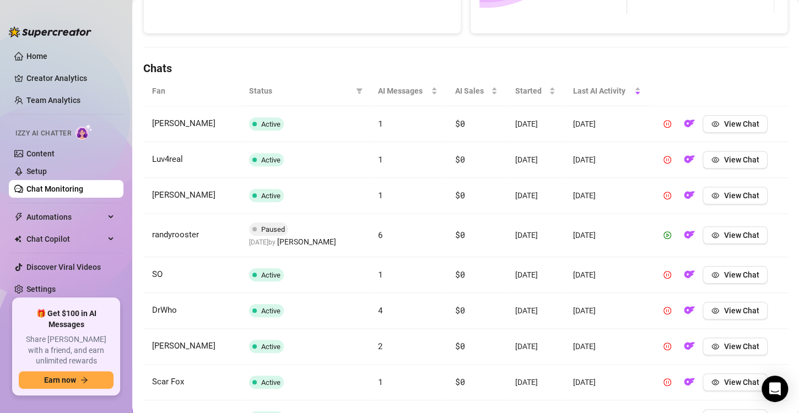
scroll to position [335, 0]
click at [741, 236] on span "View Chat" at bounding box center [741, 234] width 35 height 9
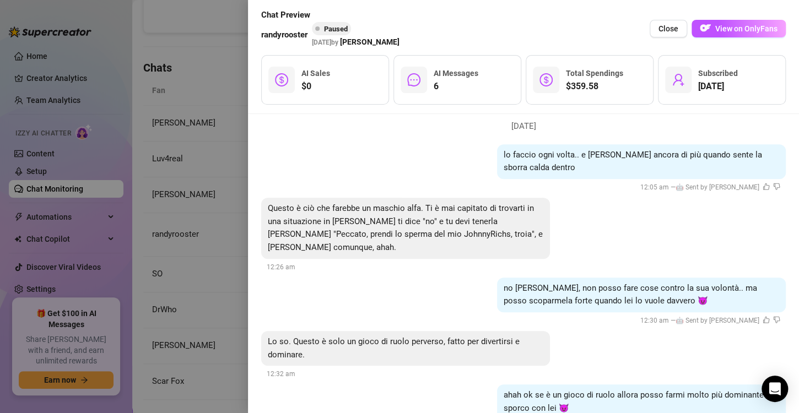
scroll to position [412, 0]
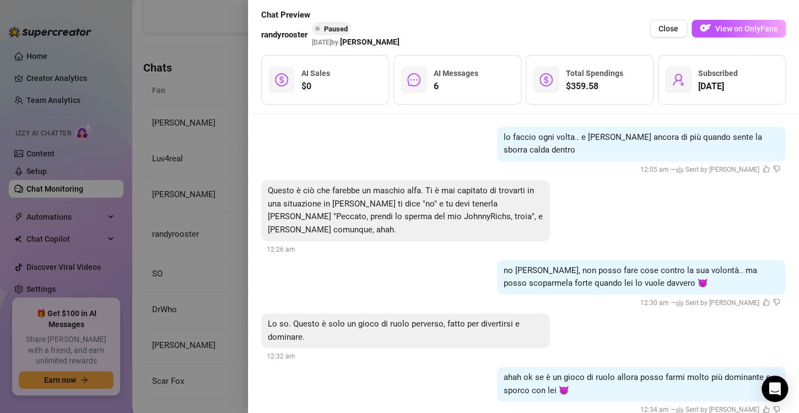
click at [188, 271] on div at bounding box center [399, 206] width 799 height 413
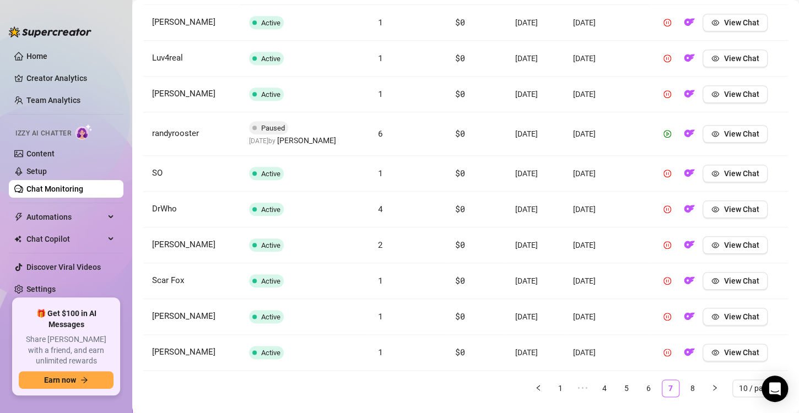
scroll to position [459, 0]
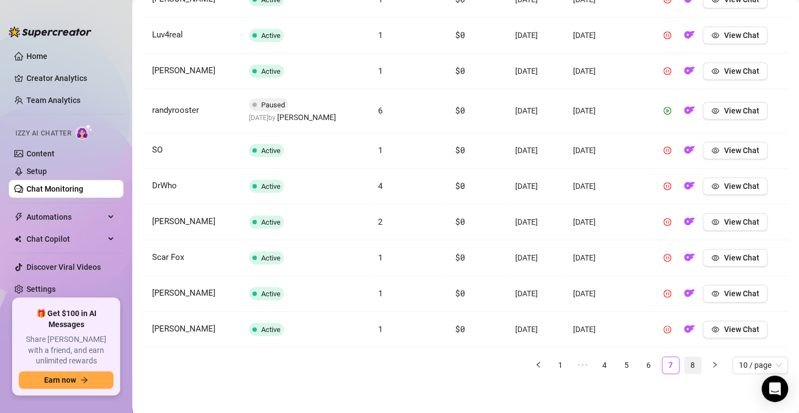
click at [687, 362] on link "8" at bounding box center [693, 365] width 17 height 17
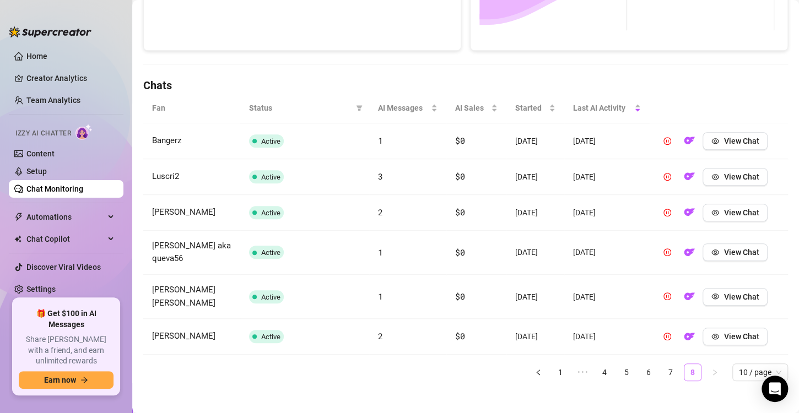
scroll to position [316, 0]
click at [39, 167] on link "Setup" at bounding box center [36, 171] width 20 height 9
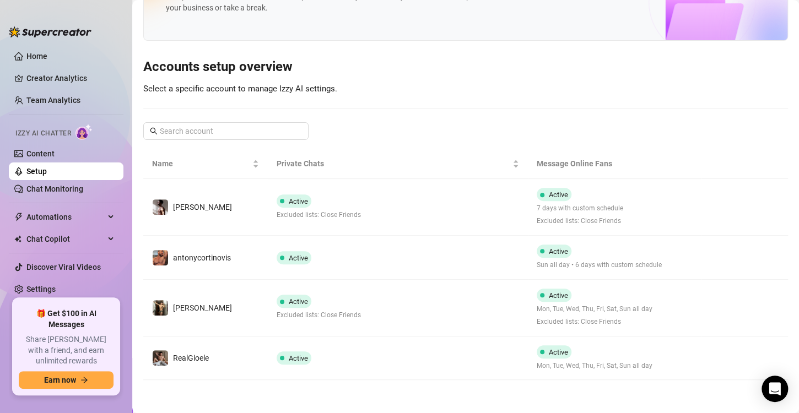
scroll to position [61, 0]
